Goal: Task Accomplishment & Management: Use online tool/utility

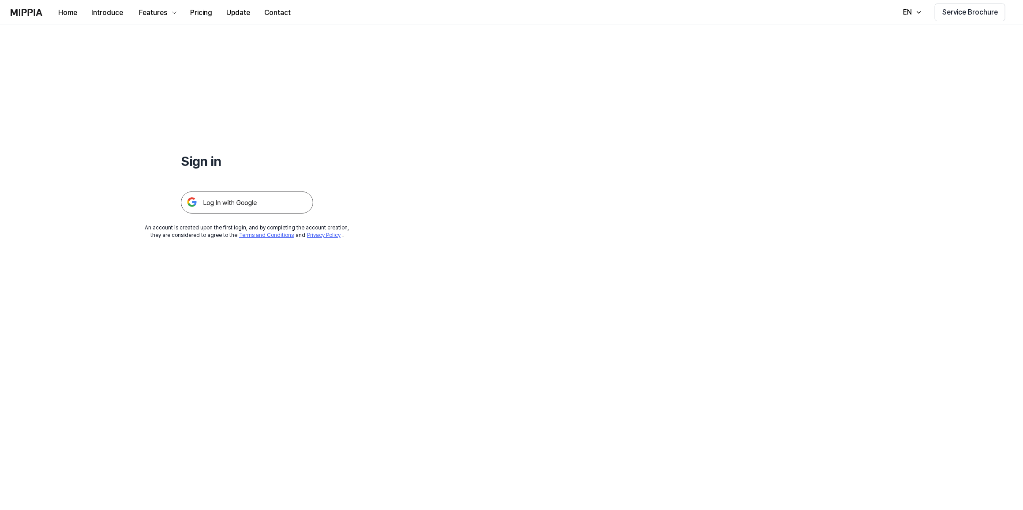
click at [231, 210] on img at bounding box center [247, 203] width 132 height 22
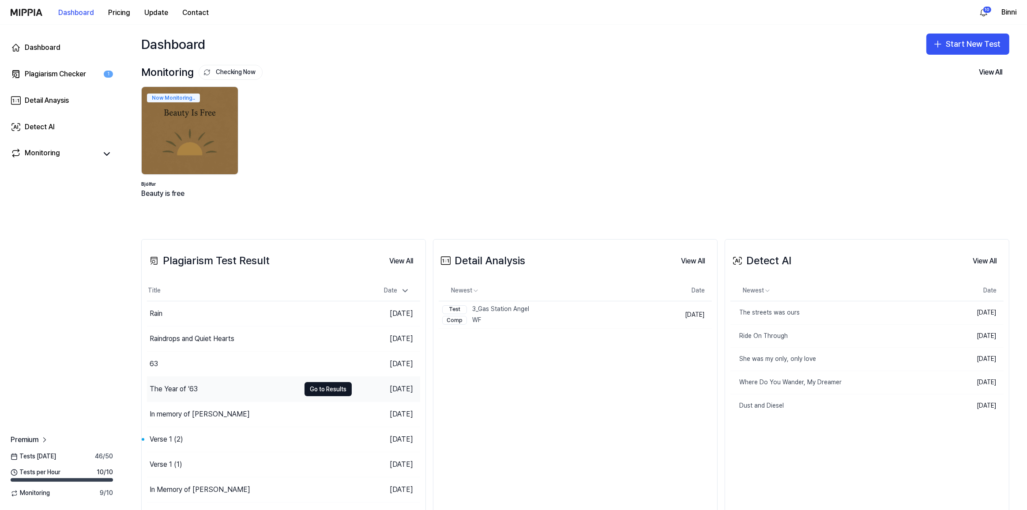
click at [185, 388] on div "The Year of ’63" at bounding box center [174, 389] width 48 height 11
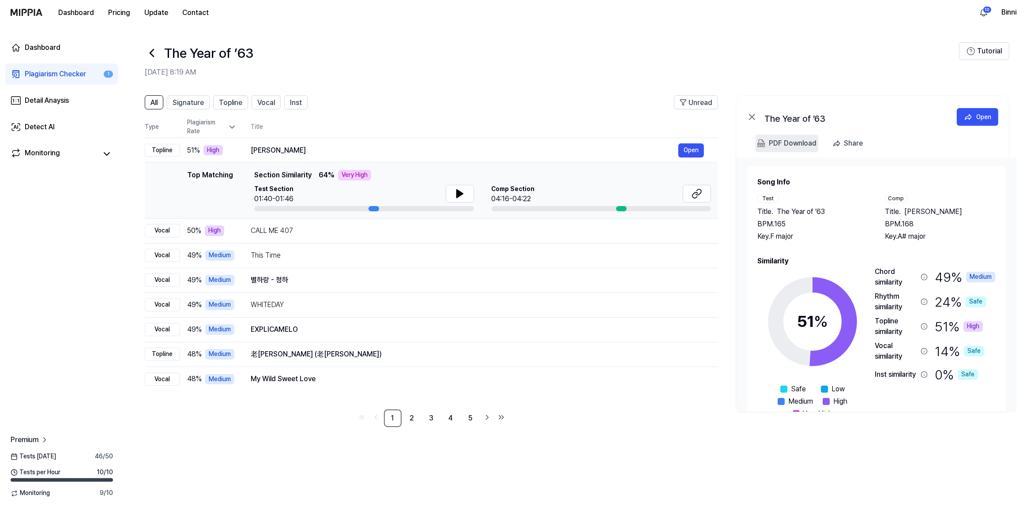
click at [801, 141] on div "PDF Download" at bounding box center [793, 143] width 48 height 11
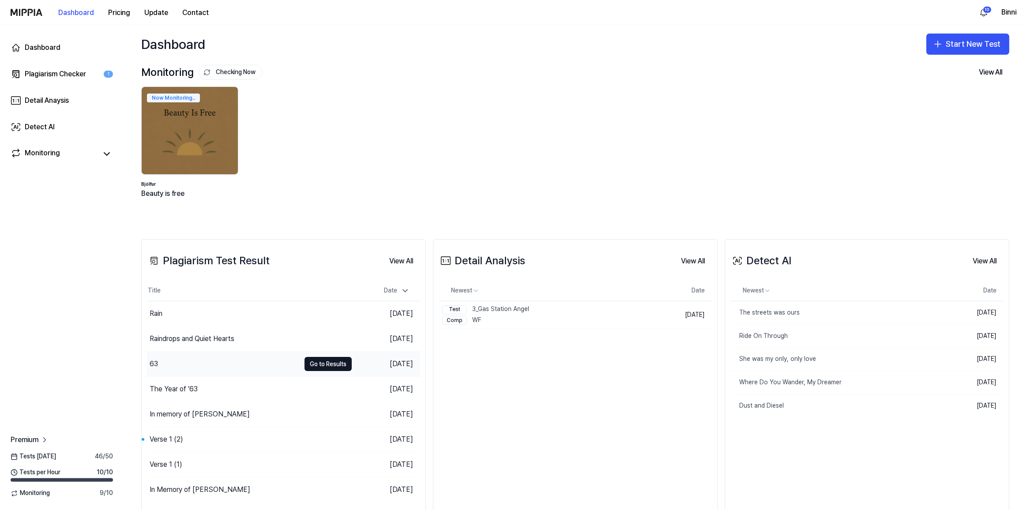
click at [152, 365] on div "63" at bounding box center [154, 364] width 8 height 11
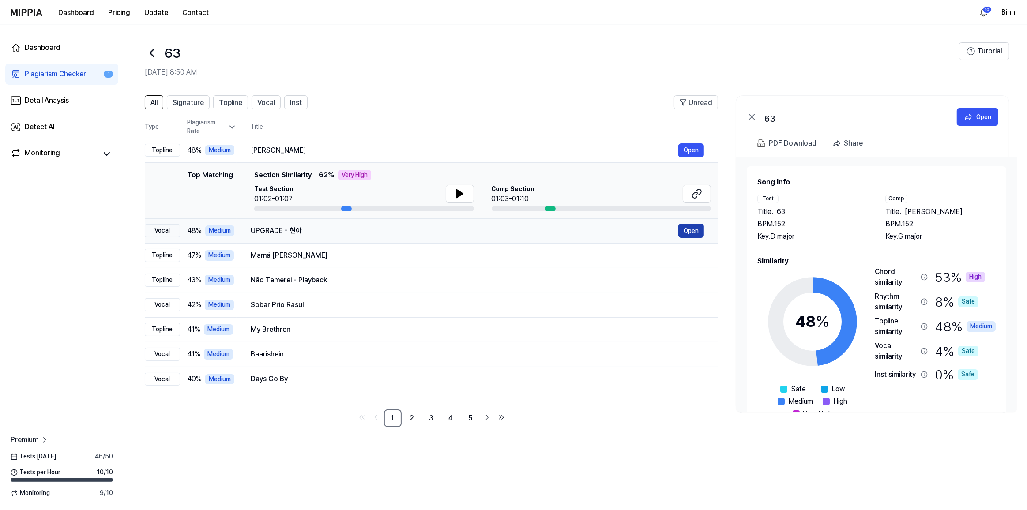
click at [694, 228] on button "Open" at bounding box center [691, 231] width 26 height 14
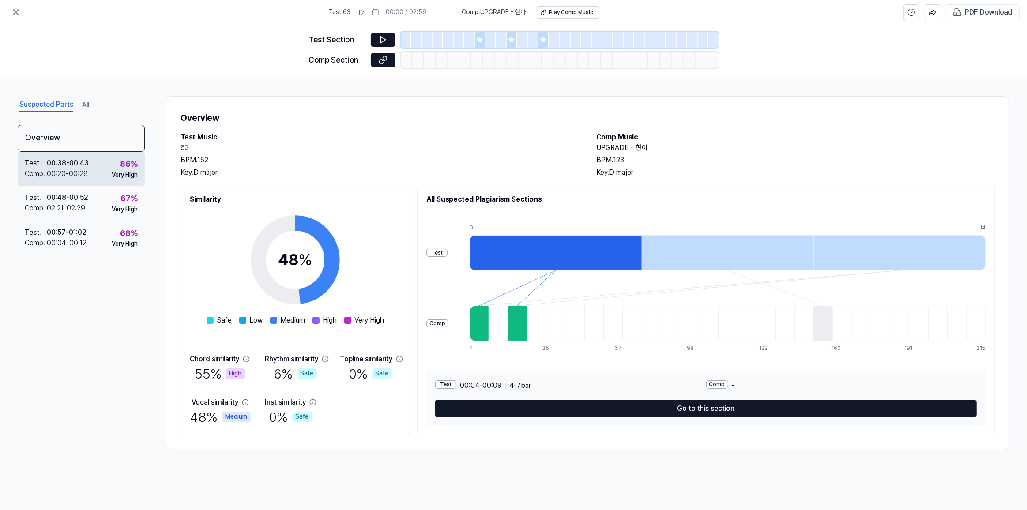
click at [116, 173] on div "Very High" at bounding box center [125, 175] width 26 height 9
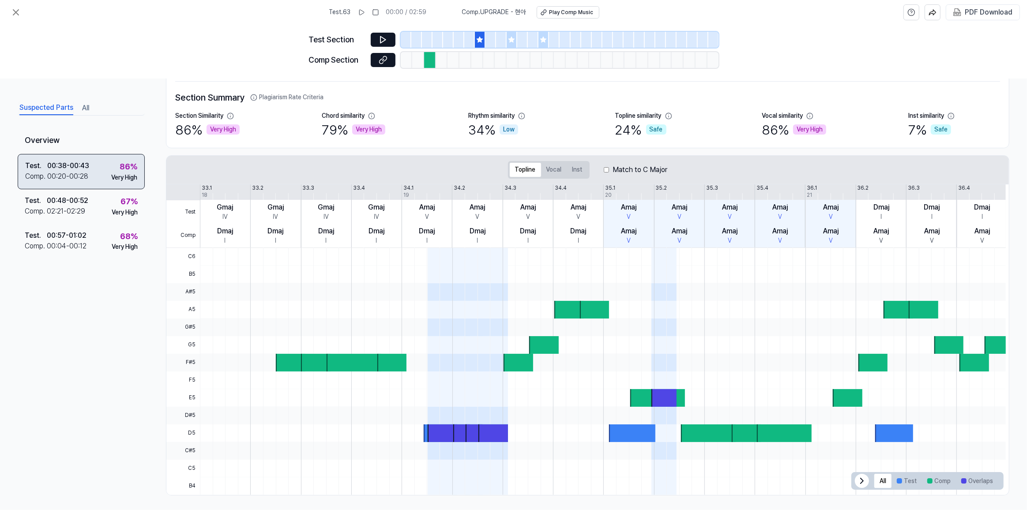
scroll to position [60, 0]
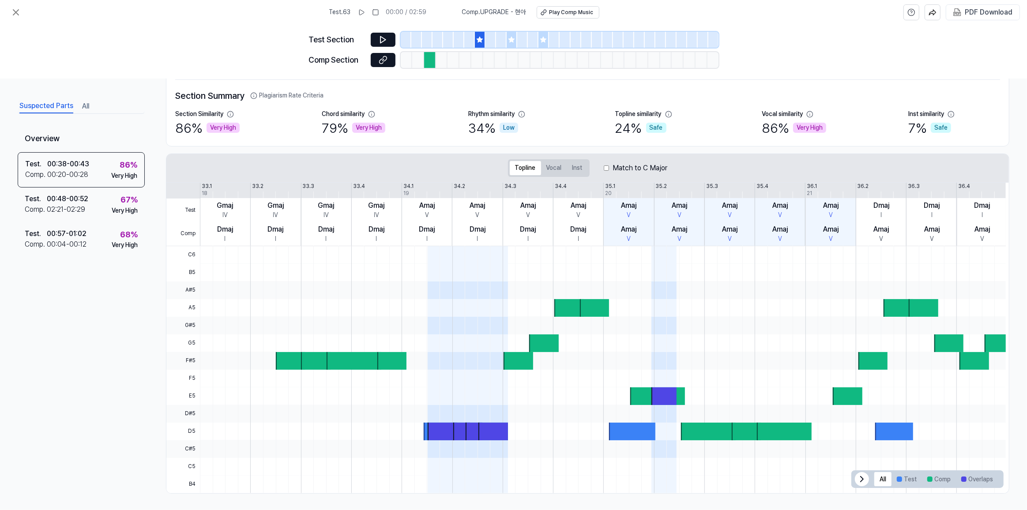
click at [354, 121] on div "79 % Very High" at bounding box center [354, 128] width 64 height 19
click at [353, 114] on div "Chord similarity" at bounding box center [343, 114] width 43 height 9
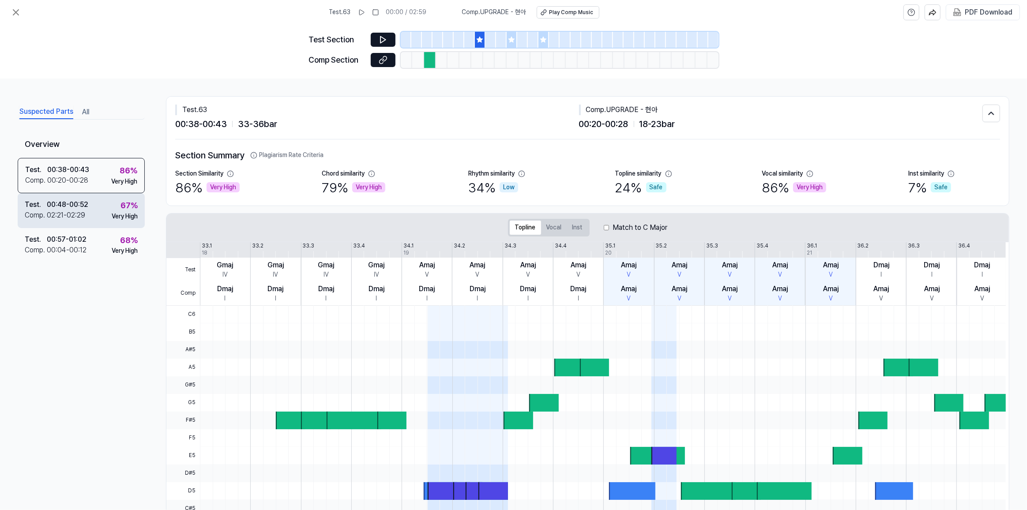
click at [120, 210] on div "67 % Very High" at bounding box center [125, 209] width 26 height 21
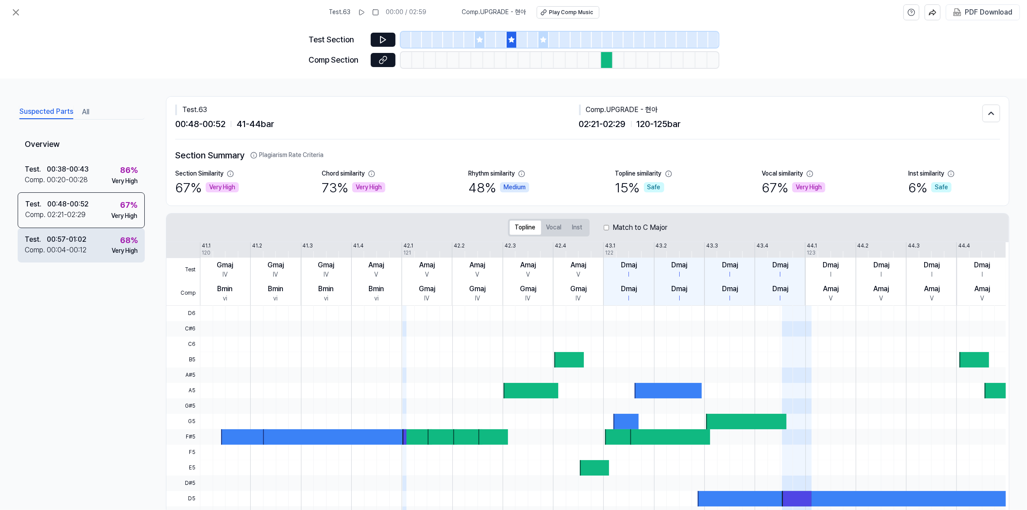
click at [120, 240] on div "68 %" at bounding box center [129, 240] width 18 height 13
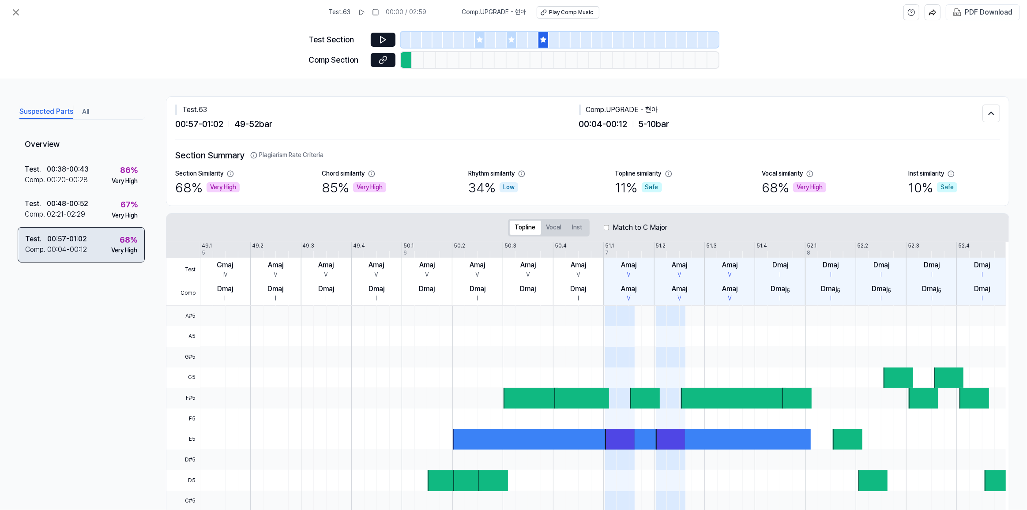
scroll to position [60, 0]
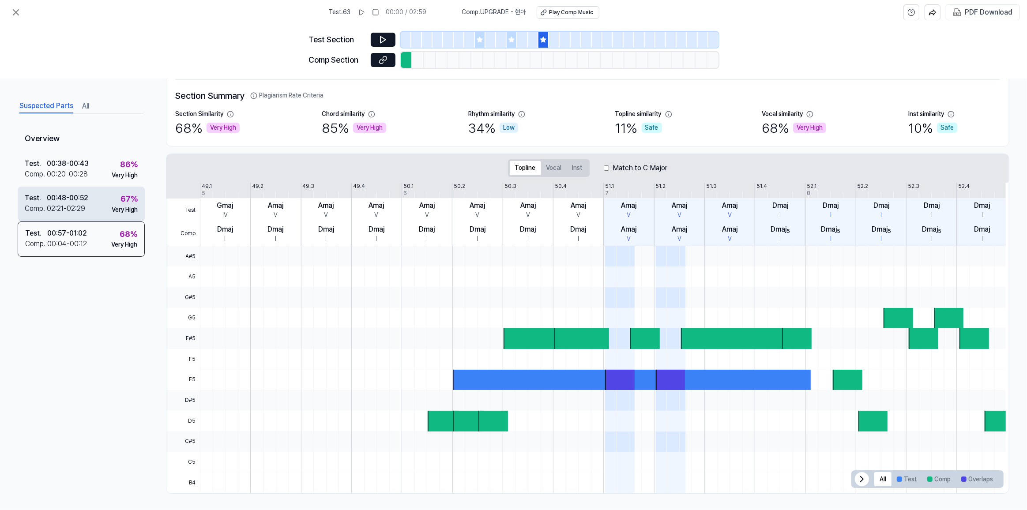
click at [107, 201] on div "Test . 00:48 - 00:52 Comp . 02:21 - 02:29 67 % Very High" at bounding box center [81, 204] width 127 height 34
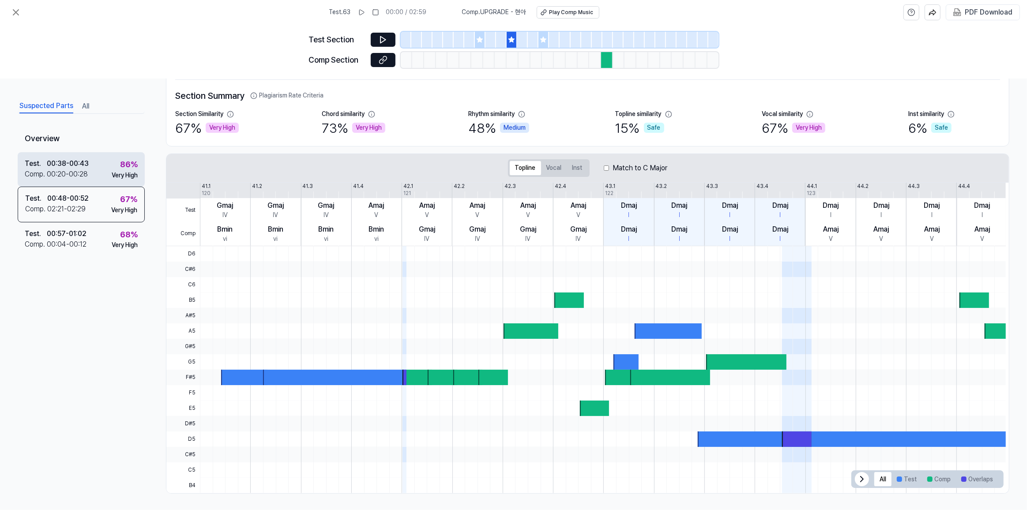
click at [103, 166] on div "Test . 00:38 - 00:43 Comp . 00:20 - 00:28 86 % Very High" at bounding box center [81, 169] width 127 height 34
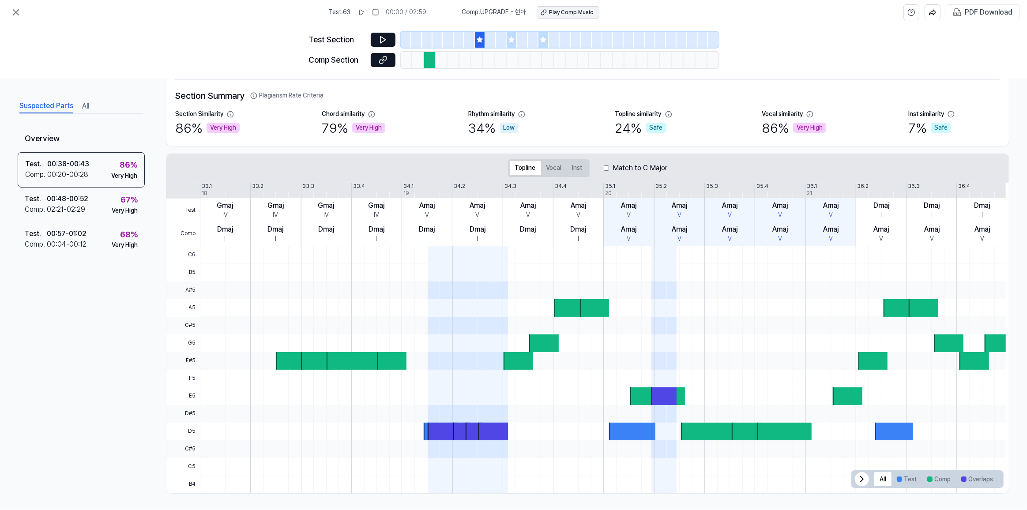
click at [579, 6] on button "Play Comp Music" at bounding box center [568, 12] width 63 height 12
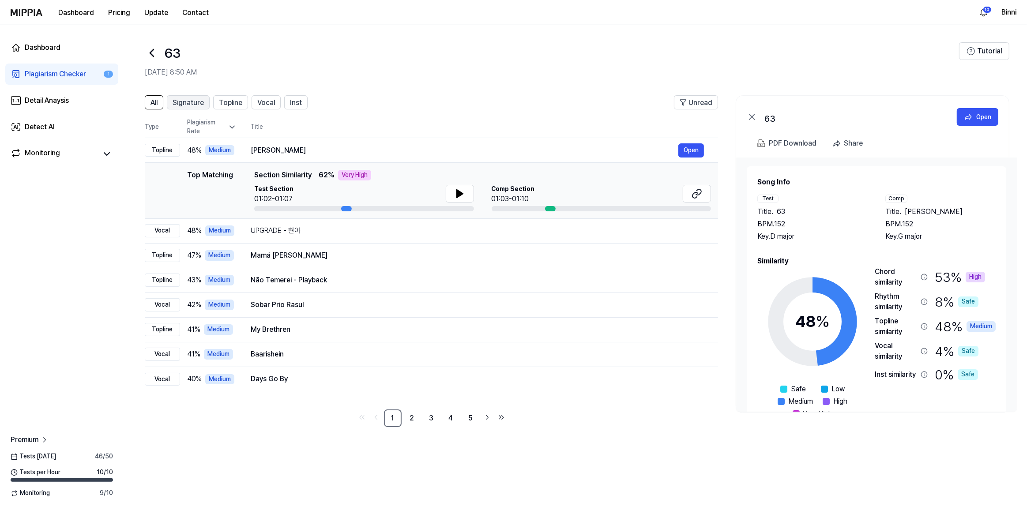
click at [190, 99] on span "Signature" at bounding box center [188, 103] width 31 height 11
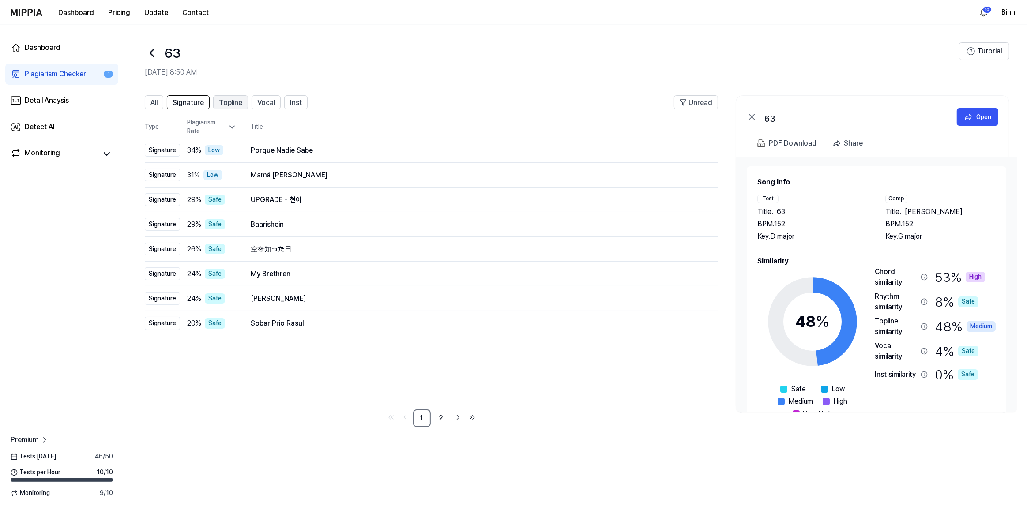
click at [233, 101] on span "Topline" at bounding box center [230, 103] width 23 height 11
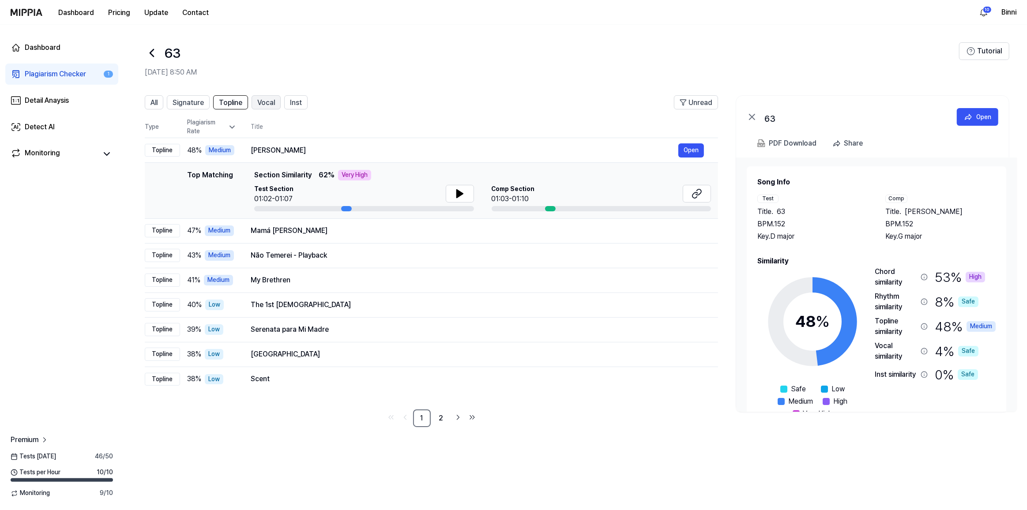
click at [268, 105] on span "Vocal" at bounding box center [266, 103] width 18 height 11
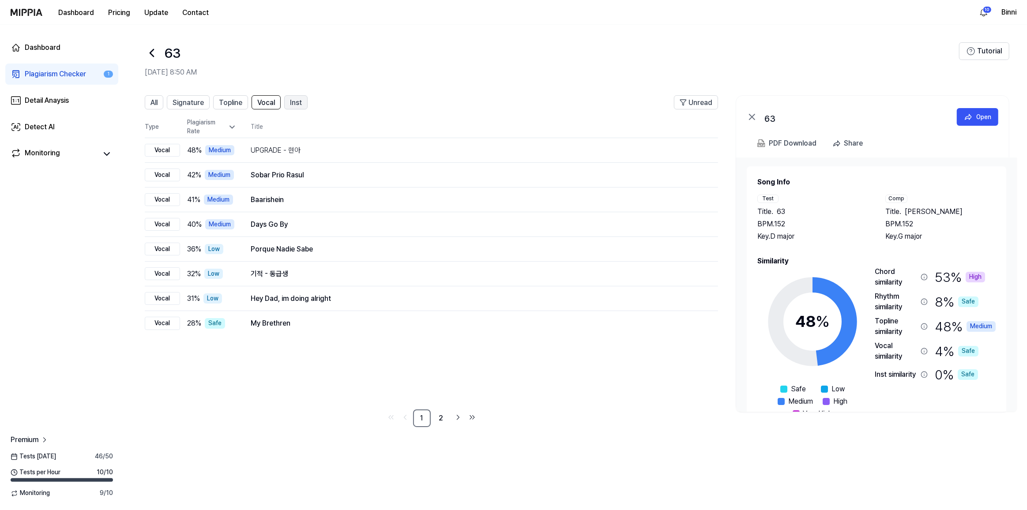
click at [294, 102] on span "Inst" at bounding box center [296, 103] width 12 height 11
click at [263, 103] on span "Vocal" at bounding box center [266, 103] width 18 height 11
click at [227, 103] on span "Topline" at bounding box center [230, 103] width 23 height 11
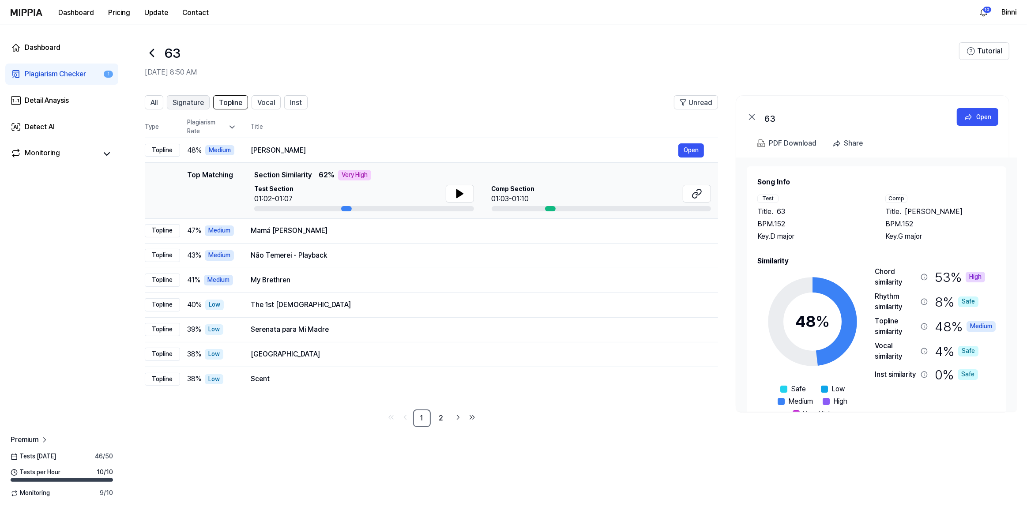
click at [199, 101] on span "Signature" at bounding box center [188, 103] width 31 height 11
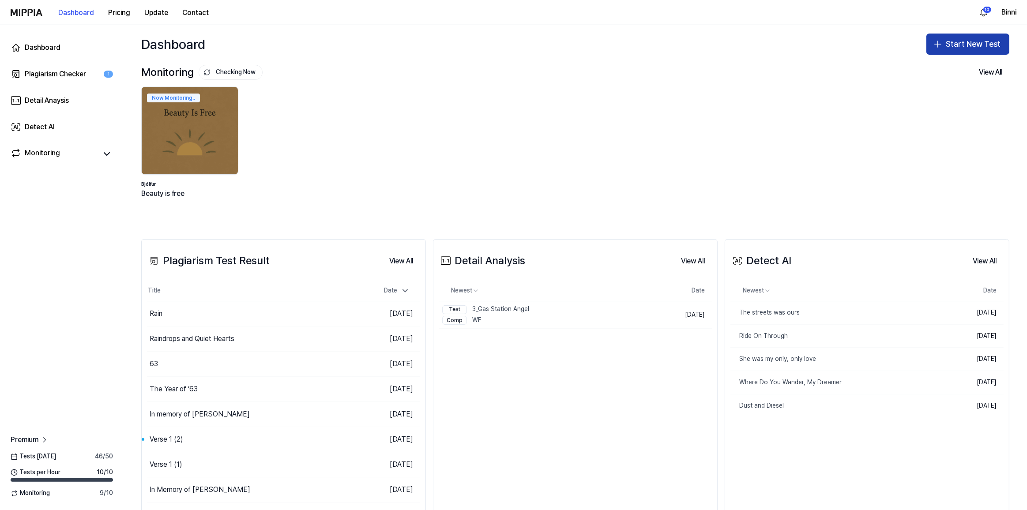
click at [950, 43] on button "Start New Test" at bounding box center [967, 44] width 83 height 21
click at [942, 65] on div "Plagiarism test" at bounding box center [943, 68] width 41 height 9
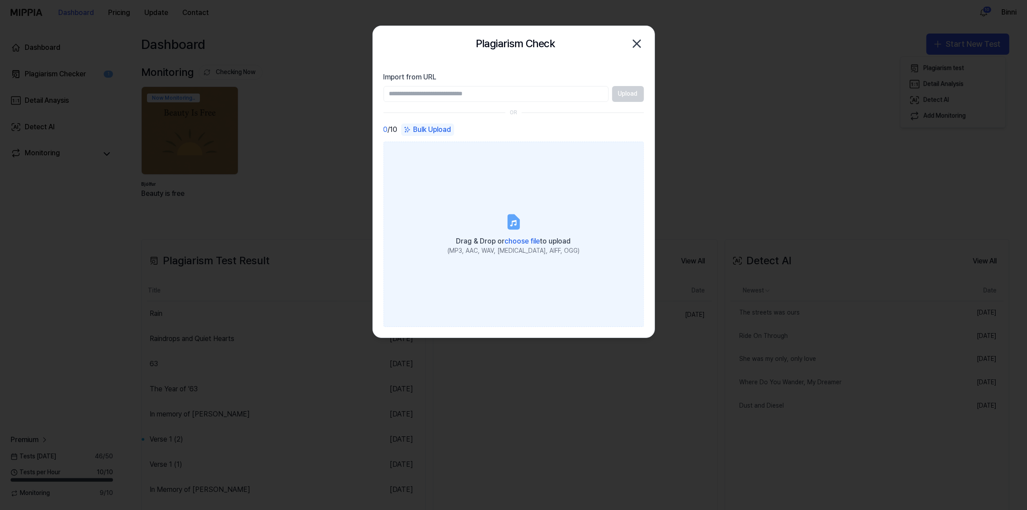
click at [510, 225] on icon at bounding box center [513, 223] width 6 height 6
click at [0, 0] on input "Drag & Drop or choose file to upload (MP3, AAC, WAV, FLAC, AIFF, OGG)" at bounding box center [0, 0] width 0 height 0
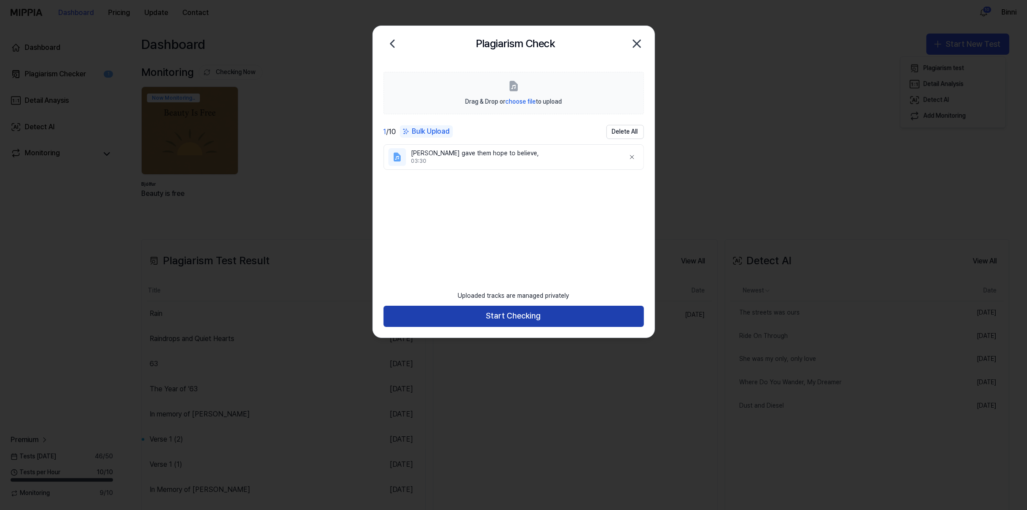
click at [531, 313] on button "Start Checking" at bounding box center [513, 316] width 260 height 21
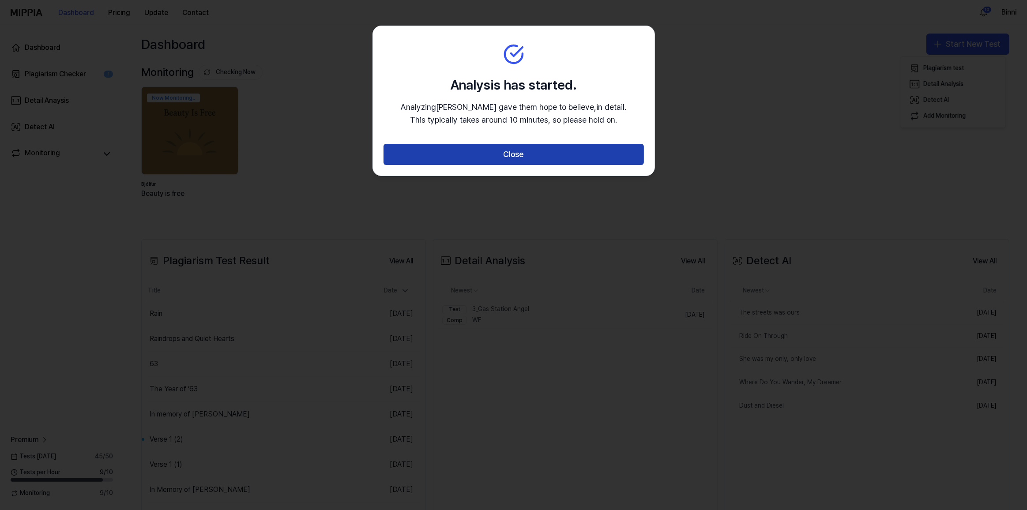
click at [530, 160] on button "Close" at bounding box center [513, 154] width 260 height 21
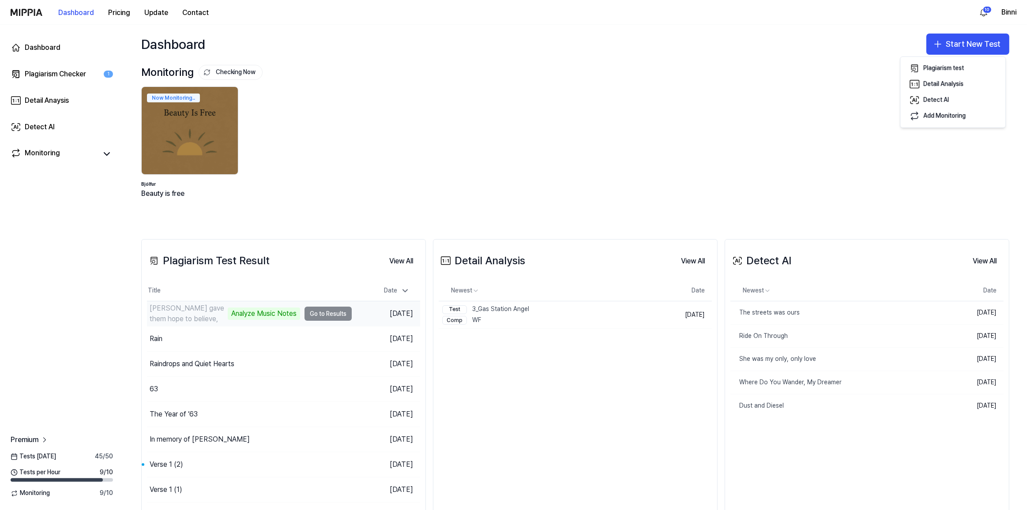
click at [315, 313] on td "Kennedy gave them hope to believe, Analyze Music Notes Go to Results" at bounding box center [249, 313] width 205 height 25
click at [328, 313] on button "Go to Results" at bounding box center [327, 314] width 47 height 14
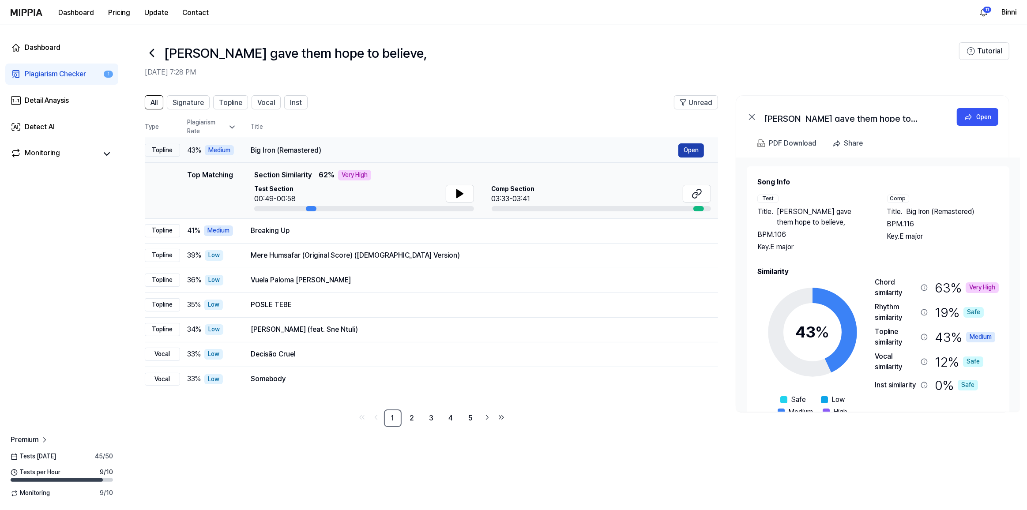
click at [688, 147] on button "Open" at bounding box center [691, 150] width 26 height 14
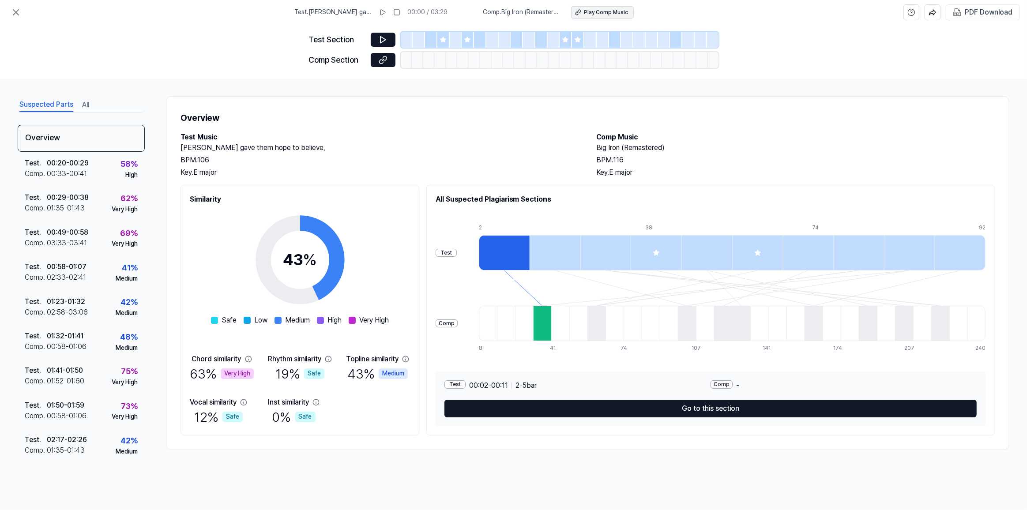
click at [609, 11] on div "Play Comp Music" at bounding box center [606, 13] width 44 height 8
click at [120, 378] on div "Very High" at bounding box center [125, 382] width 26 height 9
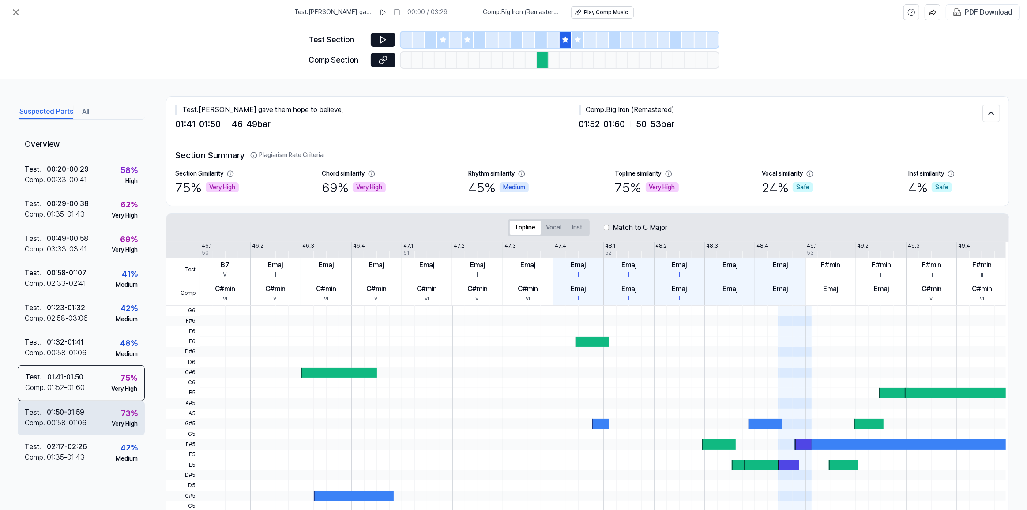
click at [97, 410] on div "Test . 01:50 - 01:59 Comp . 00:58 - 01:06 73 % Very High" at bounding box center [81, 418] width 127 height 34
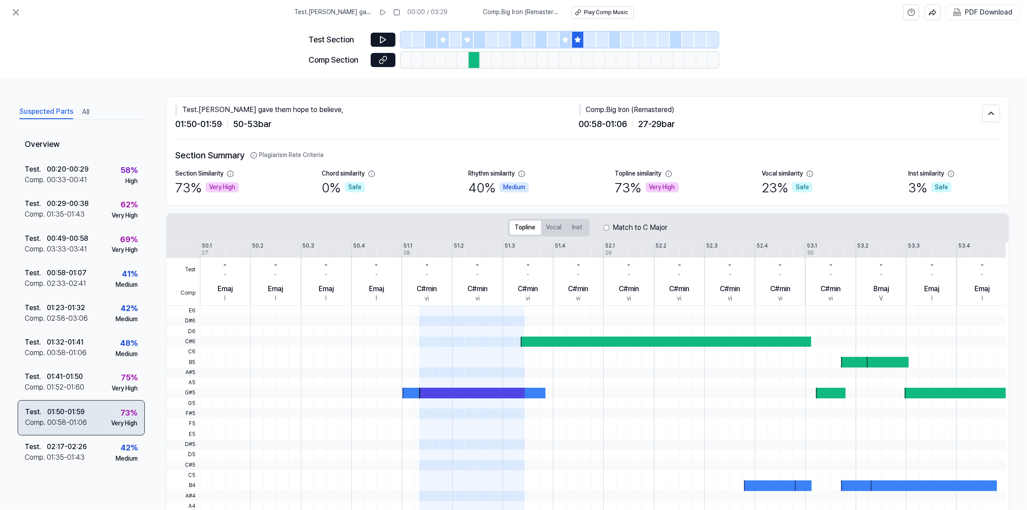
click at [98, 431] on div "Test . 01:50 - 01:59 Comp . 00:58 - 01:06 73 % Very High" at bounding box center [81, 417] width 127 height 35
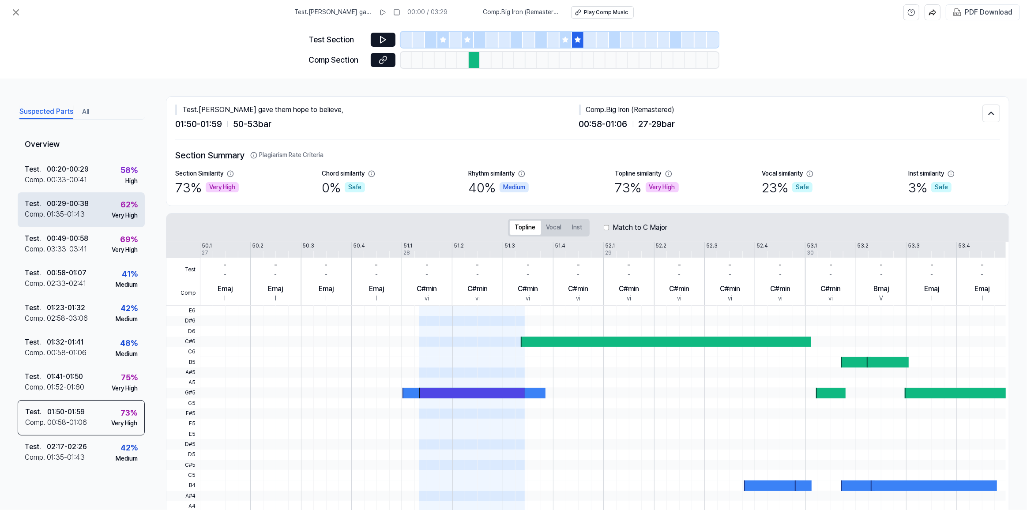
click at [72, 202] on div "00:29 - 00:38" at bounding box center [68, 204] width 42 height 11
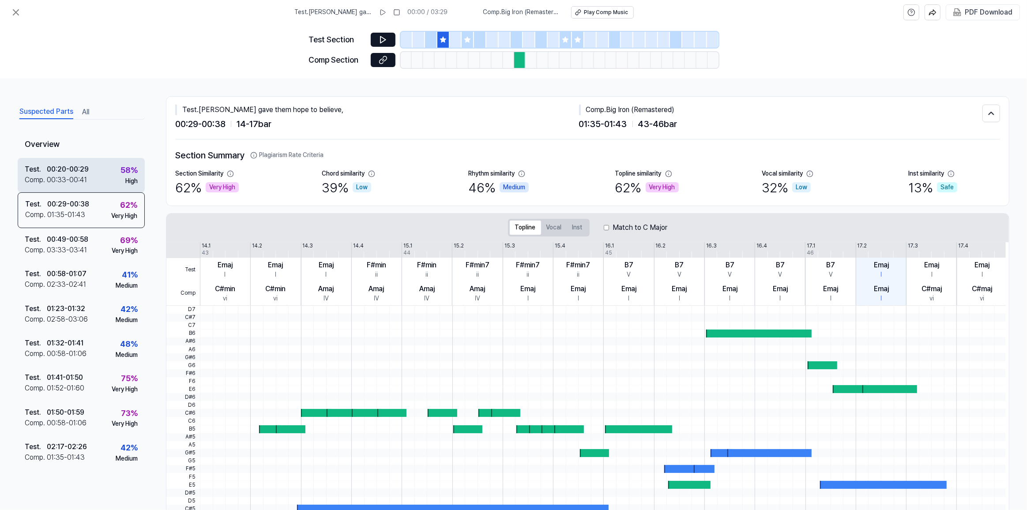
click at [75, 175] on div "00:33 - 00:41" at bounding box center [67, 180] width 40 height 11
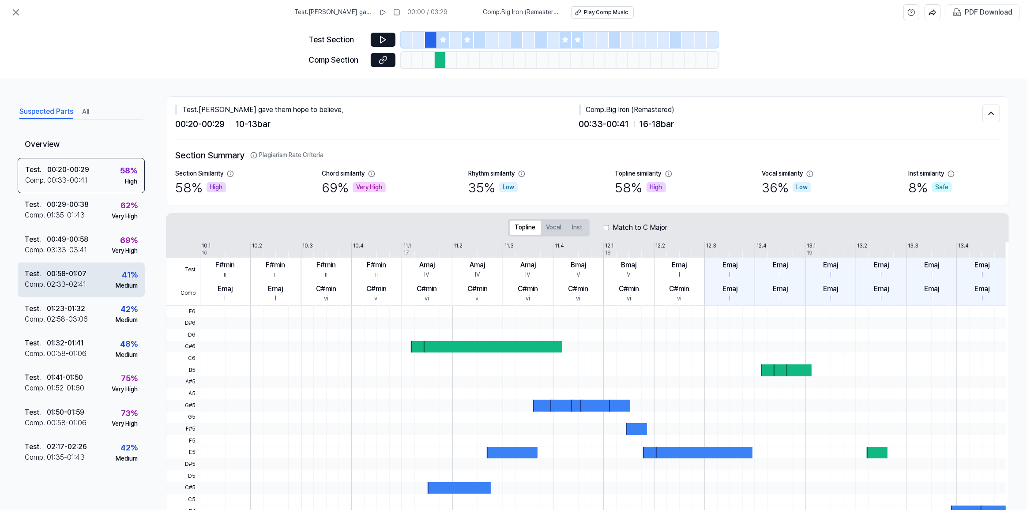
click at [79, 264] on div "Test . 00:58 - 01:07 Comp . 02:33 - 02:41 41 % Medium" at bounding box center [81, 280] width 127 height 34
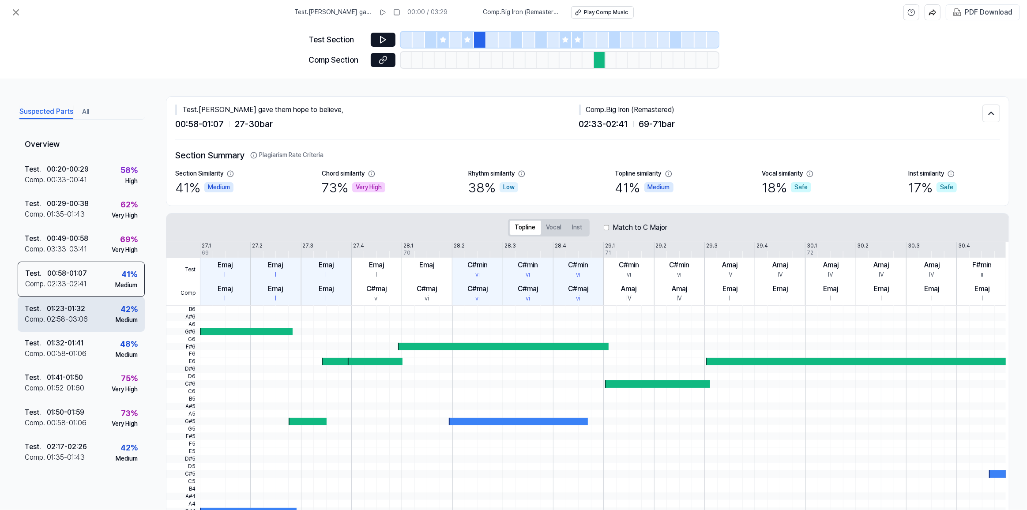
click at [87, 312] on div "Test . 01:23 - 01:32 Comp . 02:58 - 03:06 42 % Medium" at bounding box center [81, 314] width 127 height 34
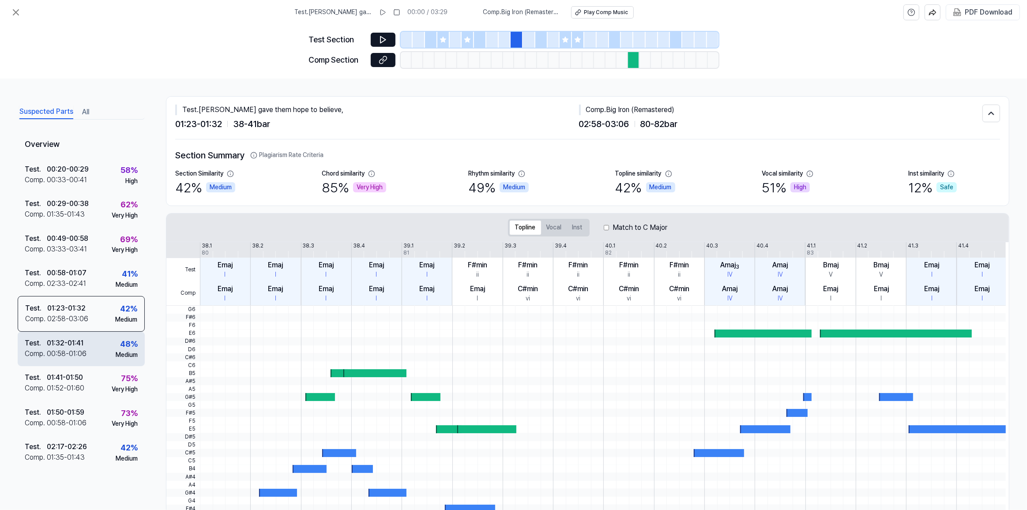
click at [86, 354] on div "Test . 01:32 - 01:41 Comp . 00:58 - 01:06 48 % Medium" at bounding box center [81, 349] width 127 height 34
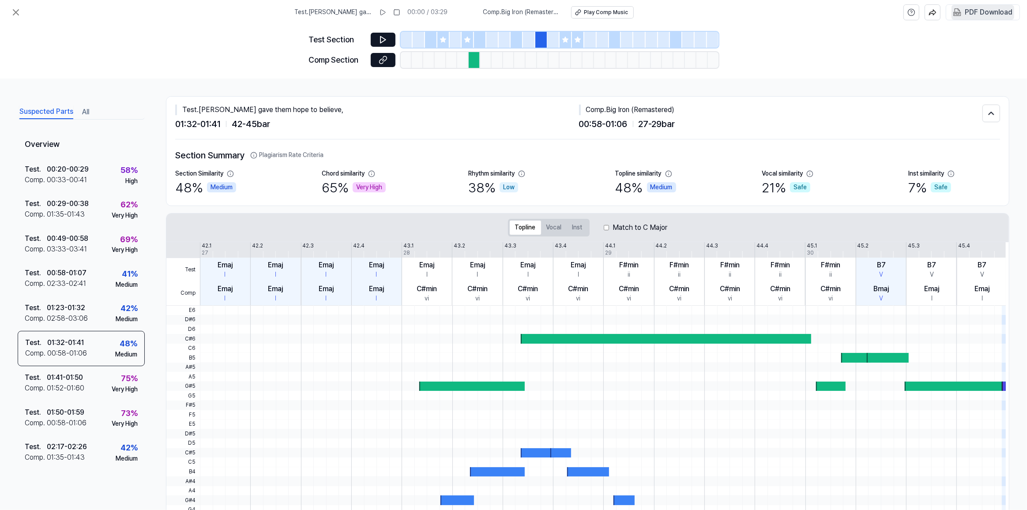
click at [969, 7] on div "PDF Download" at bounding box center [989, 12] width 48 height 11
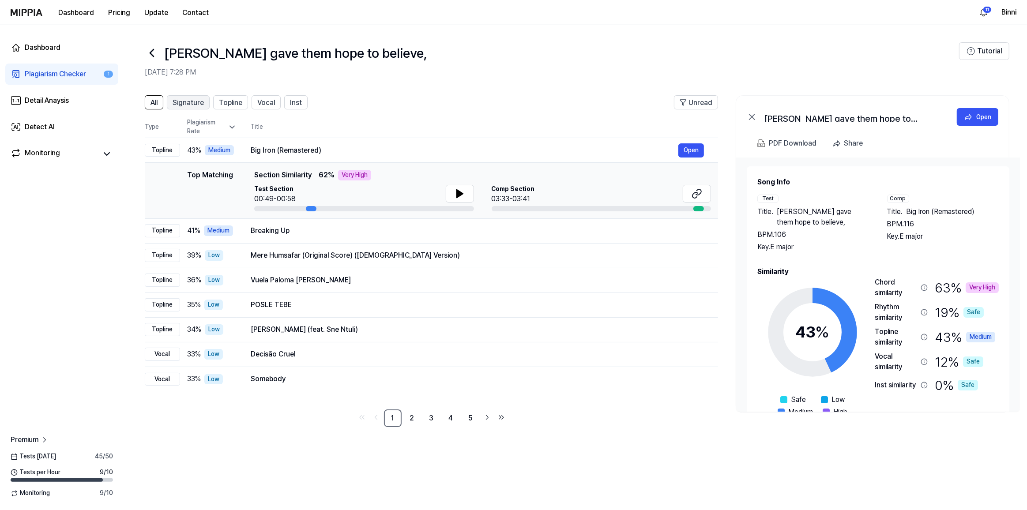
click at [186, 100] on span "Signature" at bounding box center [188, 103] width 31 height 11
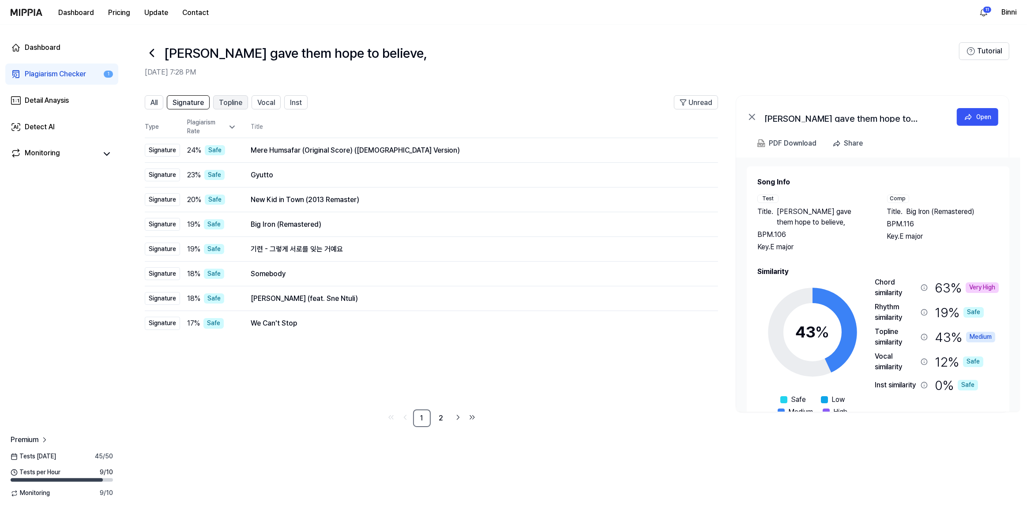
click at [229, 100] on span "Topline" at bounding box center [230, 103] width 23 height 11
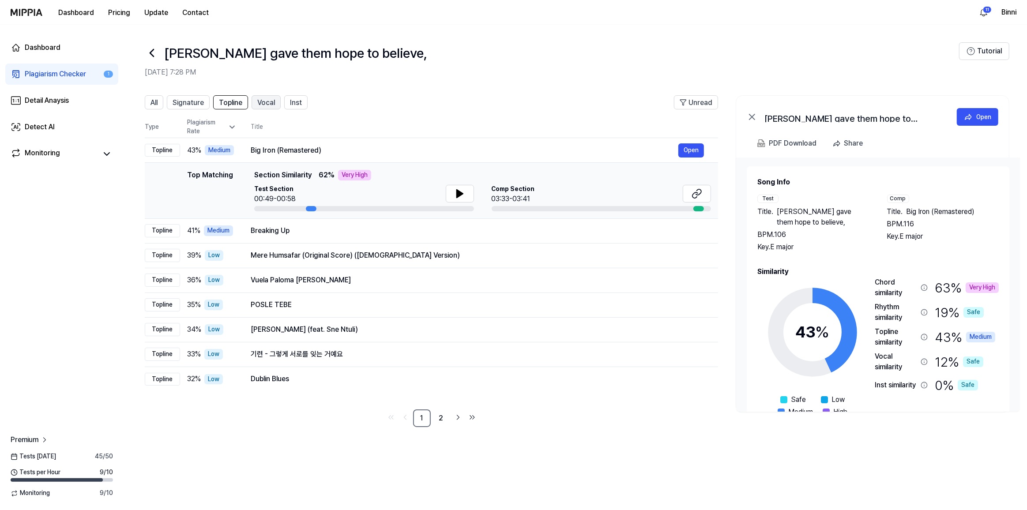
click at [257, 101] on span "Vocal" at bounding box center [266, 103] width 18 height 11
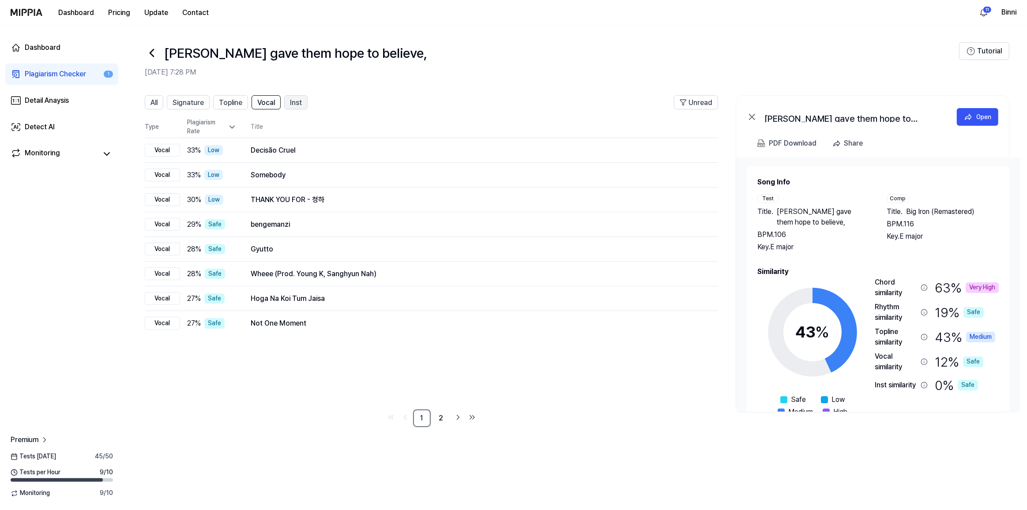
click at [303, 101] on button "Inst" at bounding box center [295, 102] width 23 height 14
click at [153, 101] on span "All" at bounding box center [153, 103] width 7 height 11
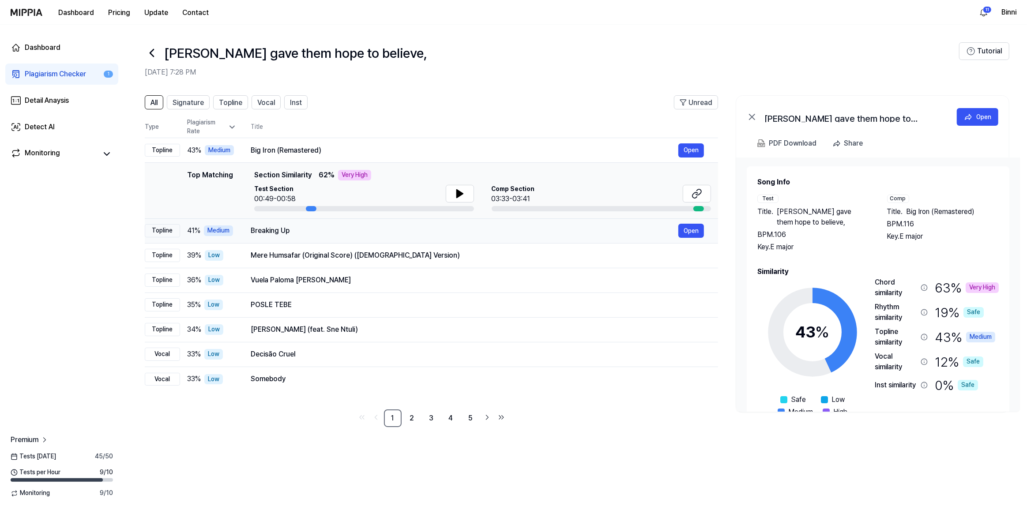
drag, startPoint x: 696, startPoint y: 254, endPoint x: 670, endPoint y: 239, distance: 29.7
click at [666, 240] on tbody "Topline 43 % Medium Big Iron (Remastered) Open Top Matching Top Matching Sectio…" at bounding box center [431, 265] width 573 height 254
click at [691, 230] on button "Open" at bounding box center [691, 231] width 26 height 14
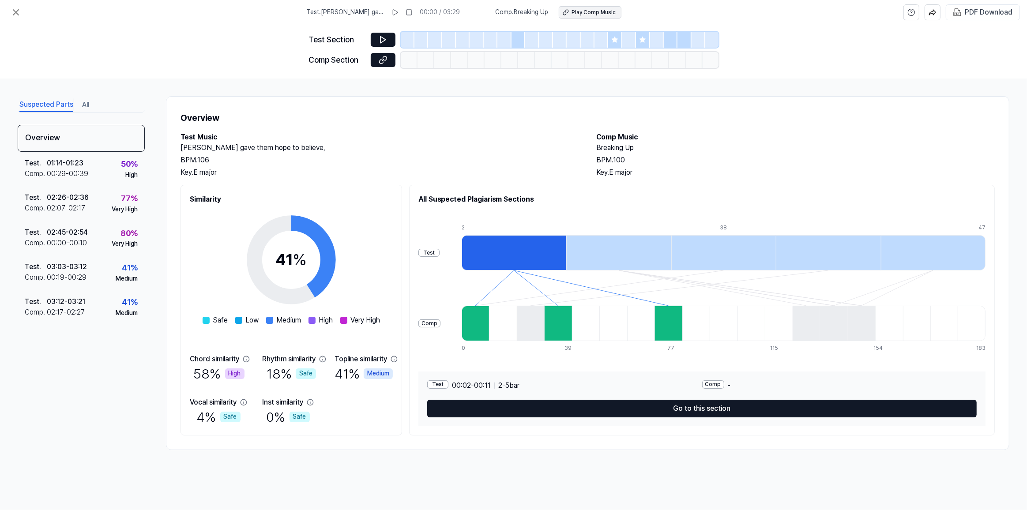
click at [593, 10] on div "Play Comp Music" at bounding box center [593, 13] width 44 height 8
click at [596, 15] on div "Play Comp Music" at bounding box center [593, 13] width 44 height 8
click at [79, 103] on div "Suspected Parts All" at bounding box center [81, 104] width 127 height 16
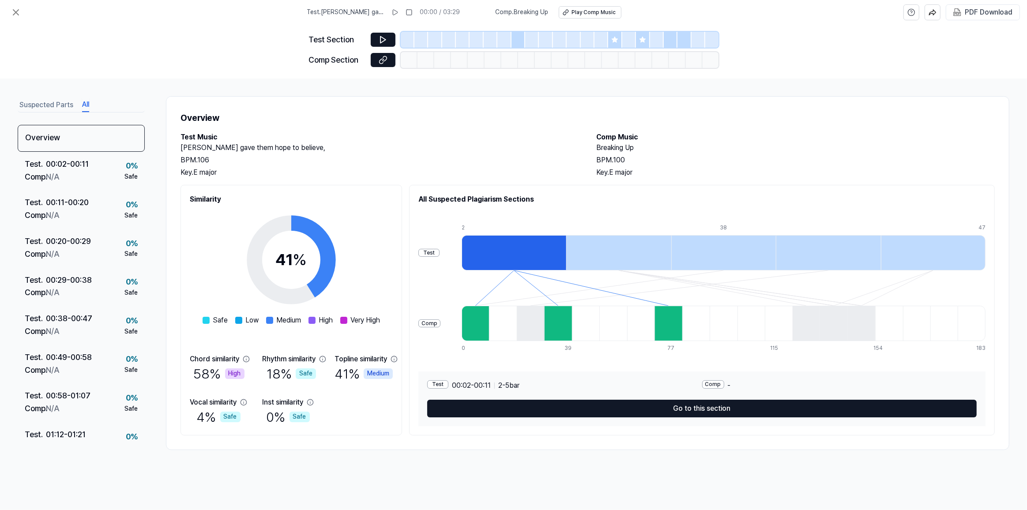
click at [82, 104] on button "All" at bounding box center [85, 105] width 7 height 14
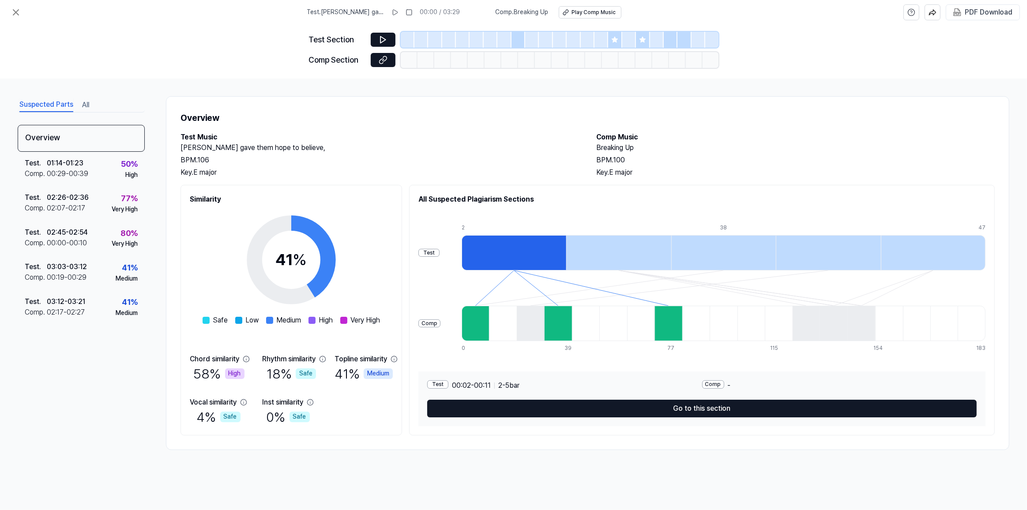
click at [48, 104] on button "Suspected Parts" at bounding box center [46, 105] width 54 height 14
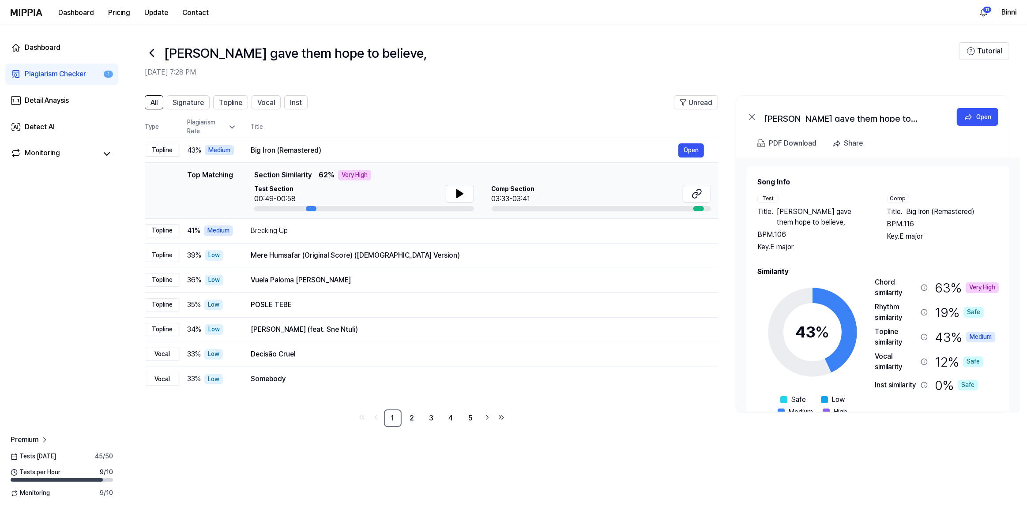
click at [981, 284] on div "Very High" at bounding box center [982, 287] width 33 height 11
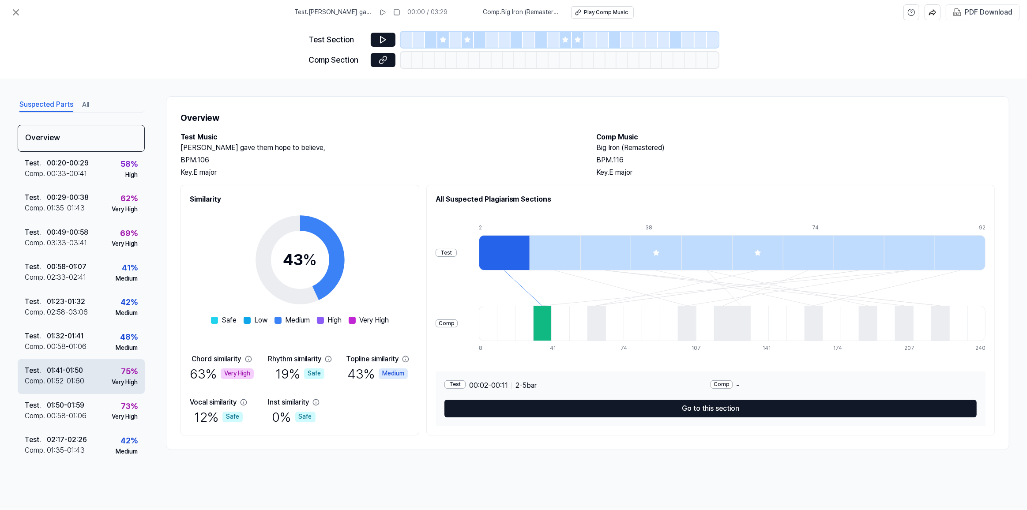
click at [77, 376] on div "01:52 - 01:60" at bounding box center [66, 381] width 38 height 11
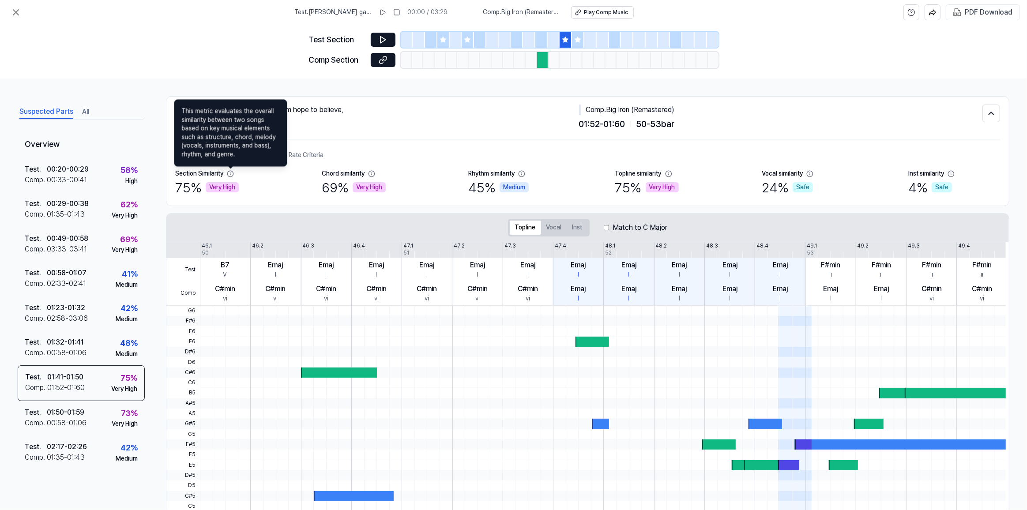
click at [232, 173] on icon at bounding box center [230, 173] width 7 height 7
click at [229, 171] on icon at bounding box center [230, 174] width 6 height 6
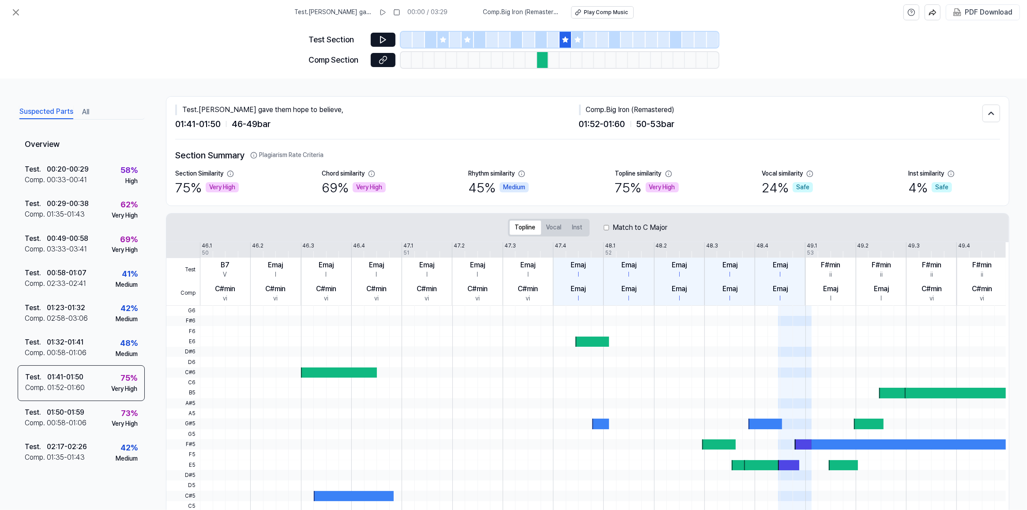
click at [222, 187] on div "Very High" at bounding box center [222, 187] width 33 height 11
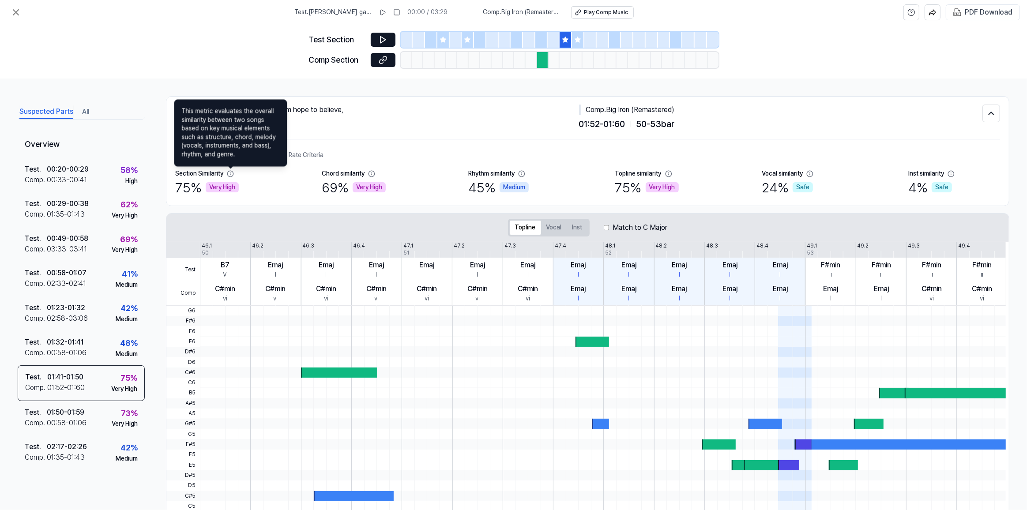
click at [232, 173] on icon at bounding box center [230, 173] width 7 height 7
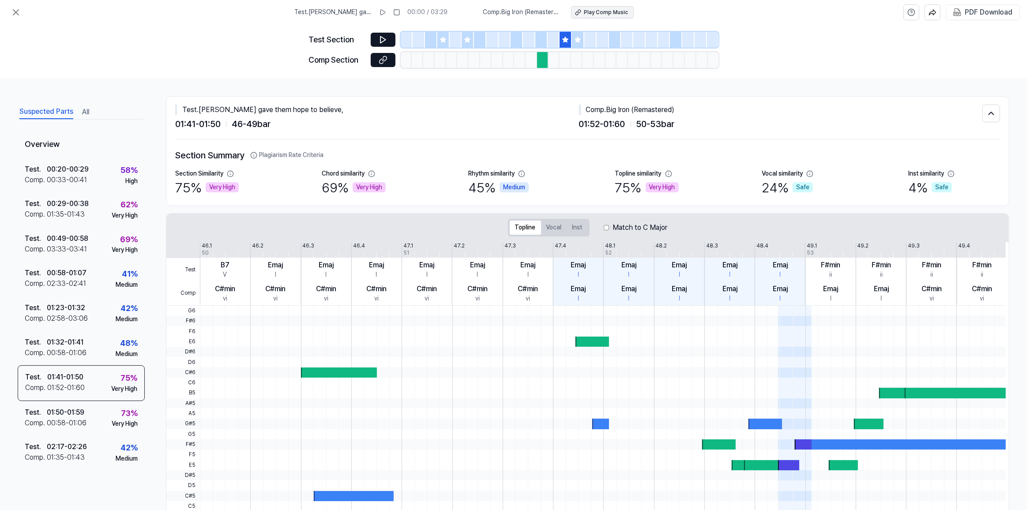
click at [616, 7] on button "Play Comp Music" at bounding box center [602, 12] width 63 height 12
click at [379, 38] on icon at bounding box center [383, 39] width 9 height 9
click at [380, 38] on icon at bounding box center [383, 39] width 9 height 9
click at [382, 58] on icon at bounding box center [383, 60] width 9 height 9
click at [96, 376] on div "Test . 01:41 - 01:50 Comp . 01:52 - 01:60 75 % Very High" at bounding box center [81, 382] width 127 height 35
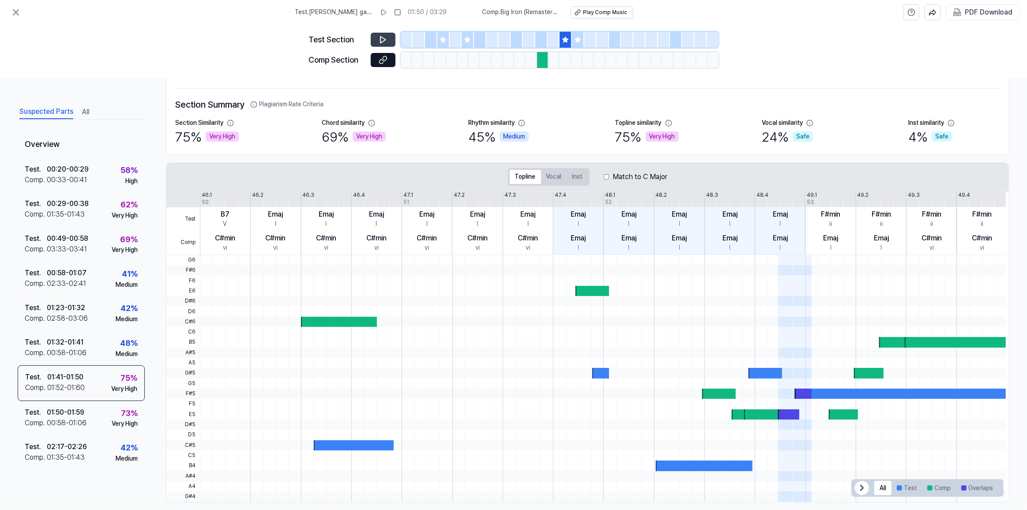
scroll to position [60, 0]
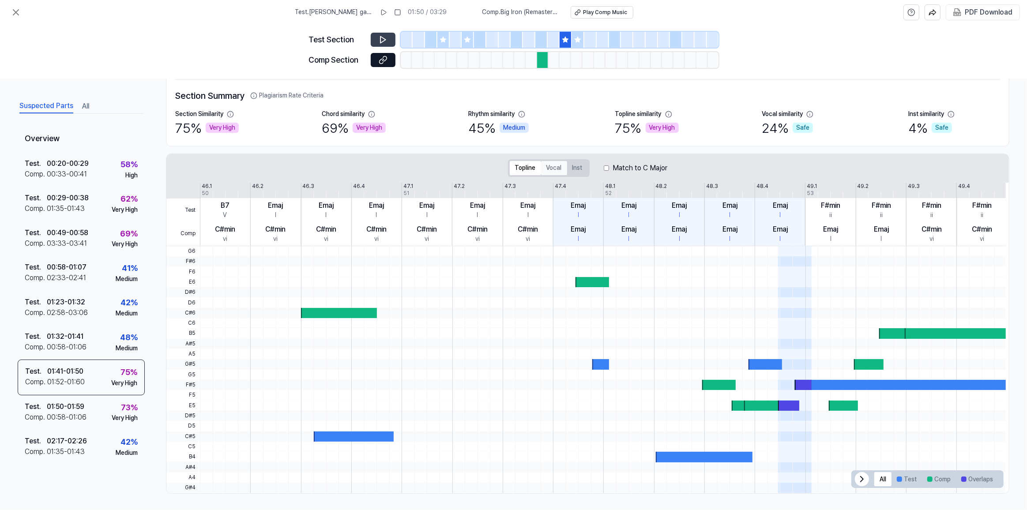
click at [556, 169] on button "Vocal" at bounding box center [554, 168] width 26 height 14
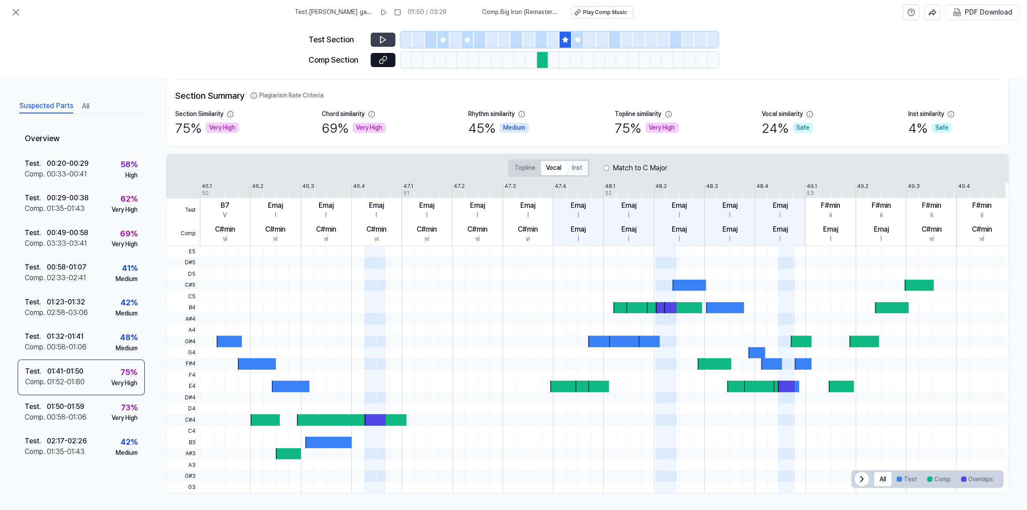
click at [580, 168] on button "Inst" at bounding box center [577, 168] width 21 height 14
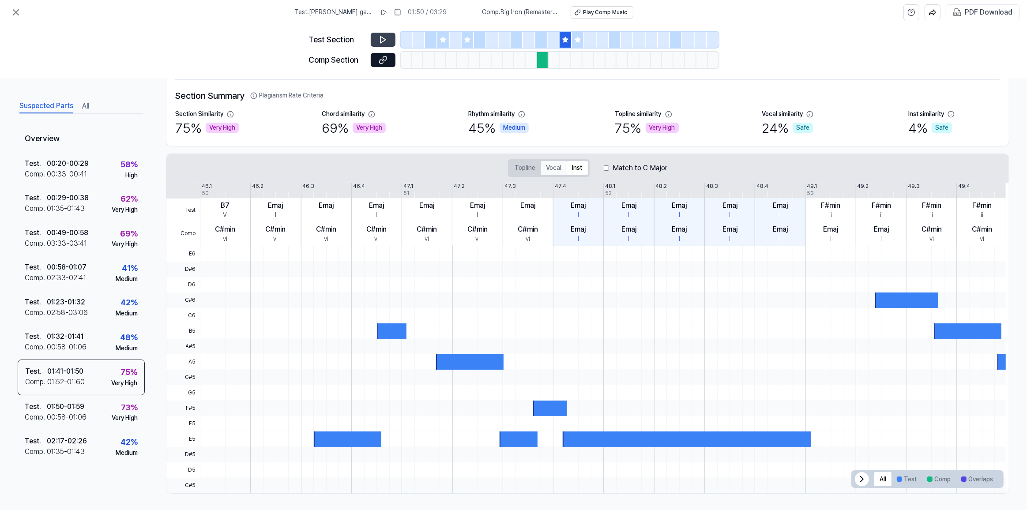
click at [555, 166] on button "Vocal" at bounding box center [554, 168] width 26 height 14
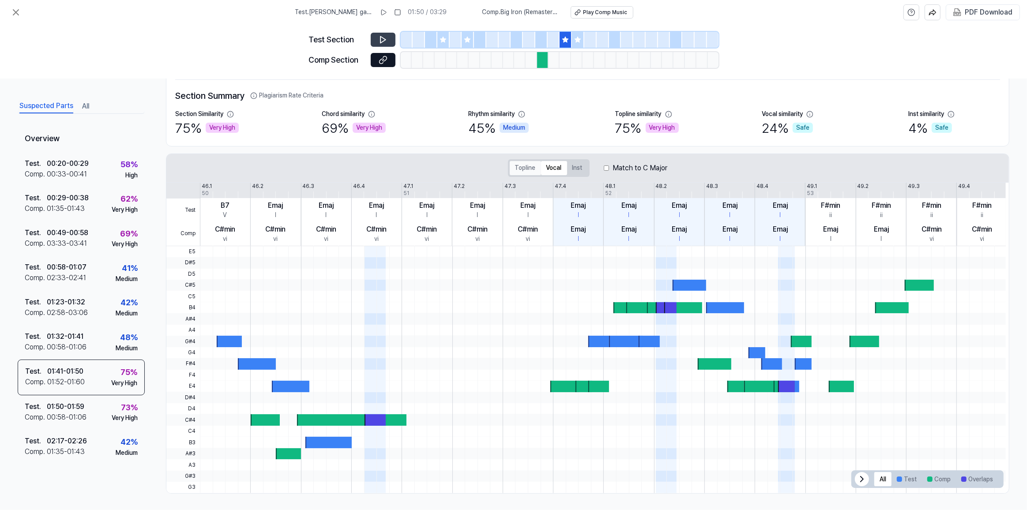
click at [527, 169] on button "Topline" at bounding box center [525, 168] width 31 height 14
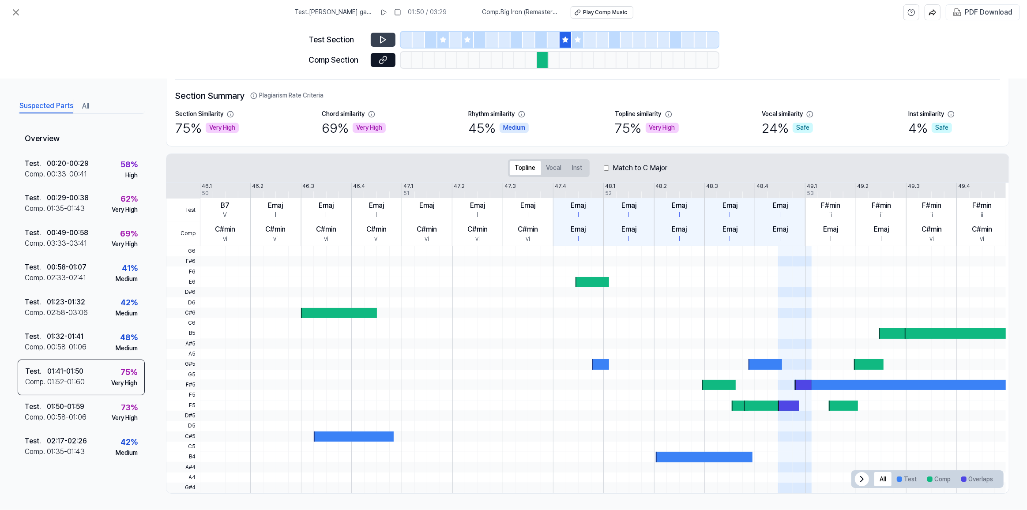
click at [382, 38] on icon at bounding box center [383, 39] width 9 height 9
click at [106, 339] on div "Test . 01:32 - 01:41 Comp . 00:58 - 01:06 48 % Medium" at bounding box center [81, 342] width 127 height 34
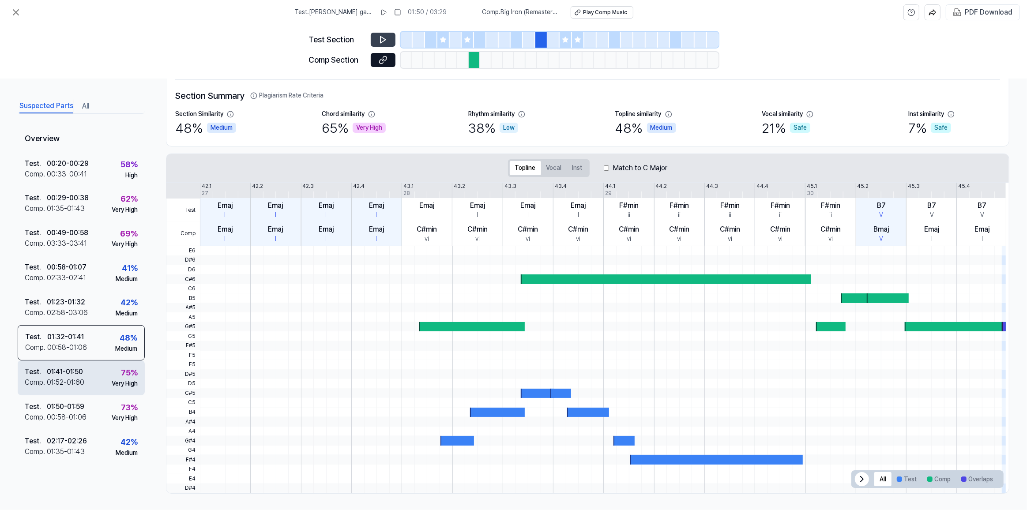
click at [115, 375] on div "75 % Very High" at bounding box center [125, 377] width 26 height 21
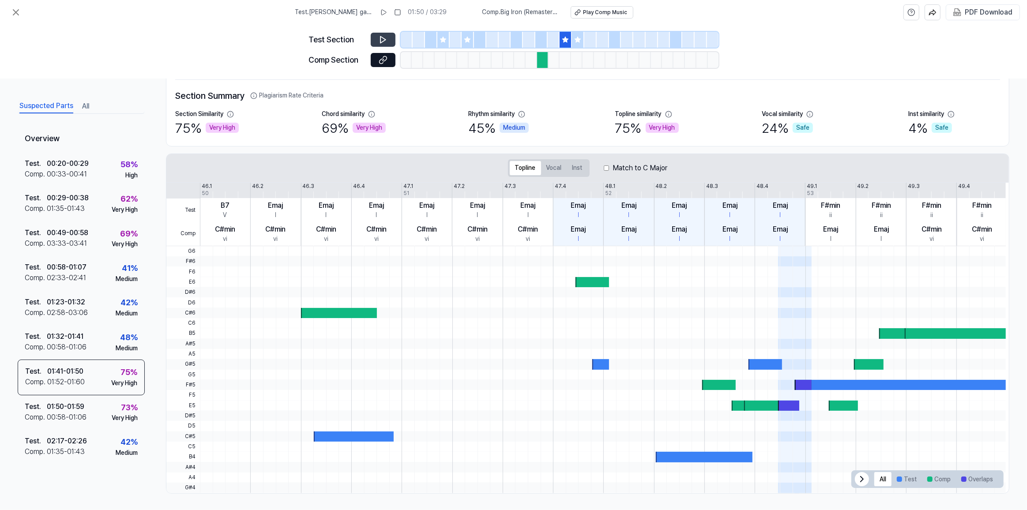
click at [382, 38] on icon at bounding box center [383, 39] width 9 height 9
click at [379, 57] on icon at bounding box center [383, 60] width 9 height 9
click at [653, 119] on div "75 % Very High" at bounding box center [647, 128] width 64 height 19
